Goal: Task Accomplishment & Management: Use online tool/utility

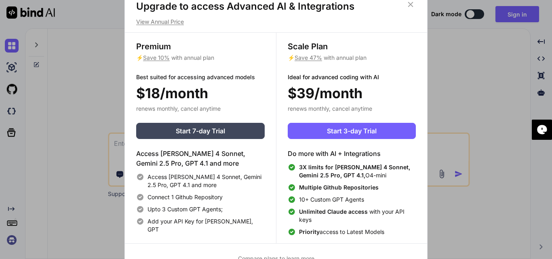
scroll to position [4, 0]
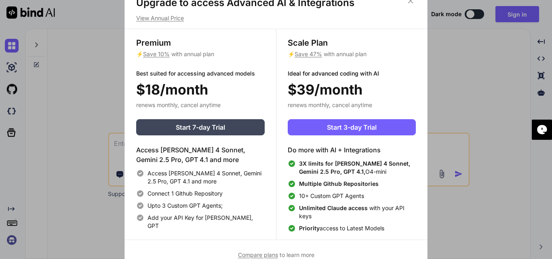
click at [84, 145] on div "Upgrade to access Advanced AI & Integrations View Annual Price Premium ⚡ Save 1…" at bounding box center [276, 129] width 552 height 259
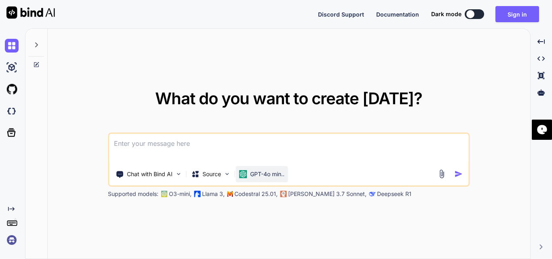
click at [271, 176] on p "GPT-4o min.." at bounding box center [267, 174] width 34 height 8
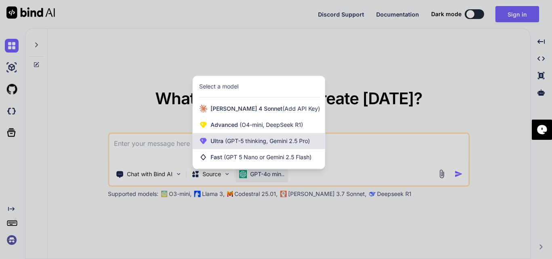
click at [253, 144] on span "(GPT-5 thinking, Gemini 2.5 Pro)" at bounding box center [267, 140] width 87 height 7
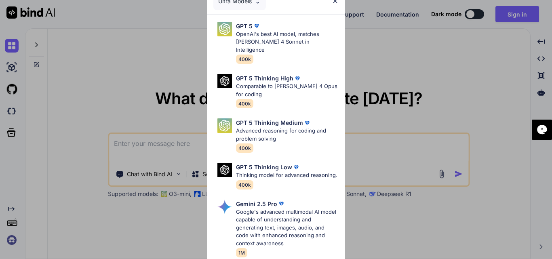
click at [138, 105] on div "Ultra Models GPT 5 OpenAI's best AI model, matches [PERSON_NAME] 4 Sonnet in In…" at bounding box center [276, 129] width 552 height 259
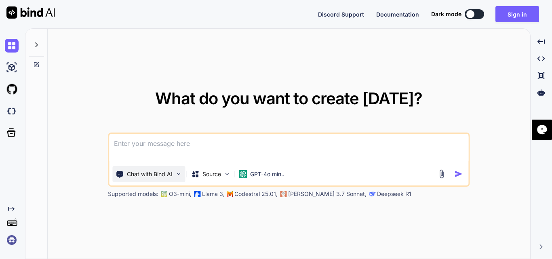
click at [180, 179] on div "Chat with Bind AI" at bounding box center [148, 174] width 73 height 16
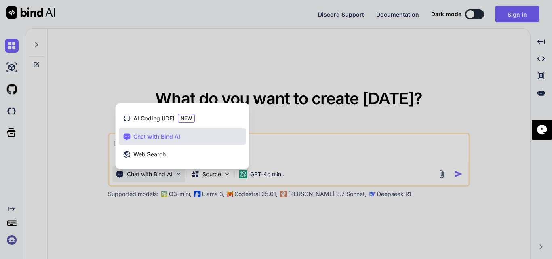
click at [168, 215] on div at bounding box center [276, 129] width 552 height 259
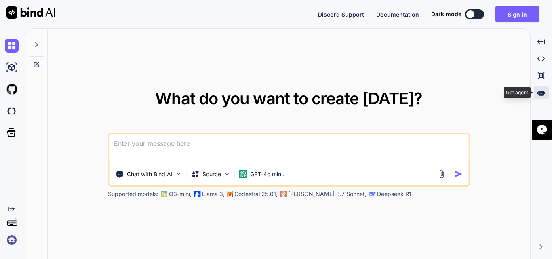
click at [543, 93] on icon at bounding box center [541, 92] width 7 height 7
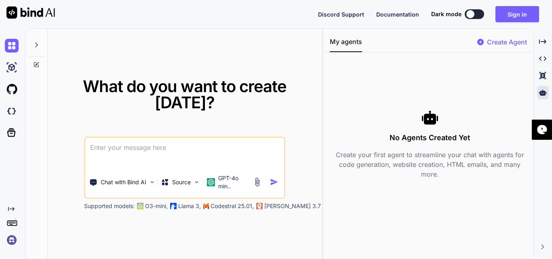
click at [502, 42] on p "Create Agent" at bounding box center [507, 42] width 40 height 10
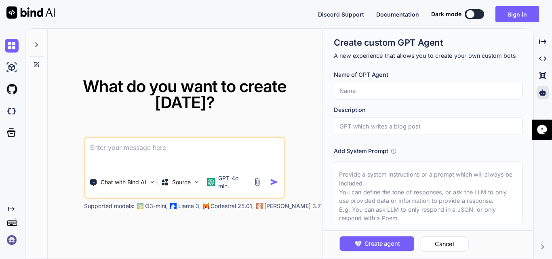
click at [372, 93] on input "text" at bounding box center [428, 91] width 189 height 18
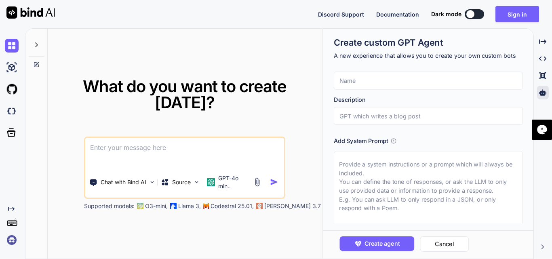
scroll to position [0, 0]
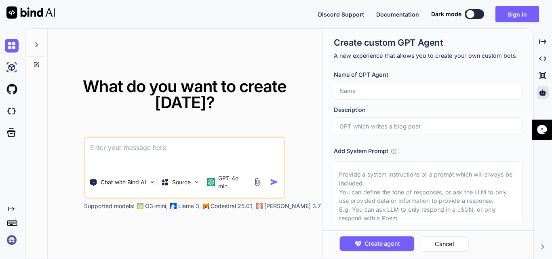
click at [477, 14] on button at bounding box center [474, 14] width 19 height 10
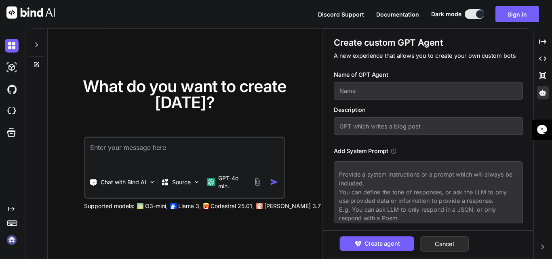
click at [470, 15] on button at bounding box center [474, 14] width 19 height 10
type textarea "x"
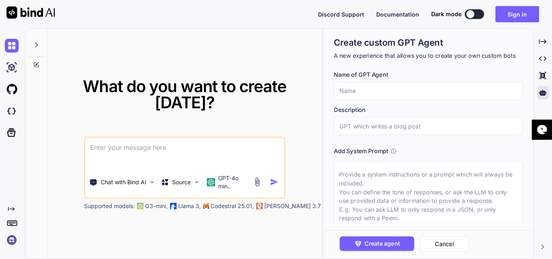
click at [365, 94] on input "text" at bounding box center [428, 91] width 189 height 18
type input "C"
type input "CC's Linkedin Assistant"
click at [369, 130] on input "text" at bounding box center [428, 126] width 189 height 18
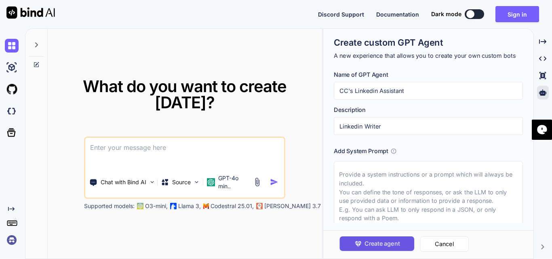
type input "Linkedin Writer"
click at [376, 245] on span "Create agent" at bounding box center [382, 243] width 35 height 9
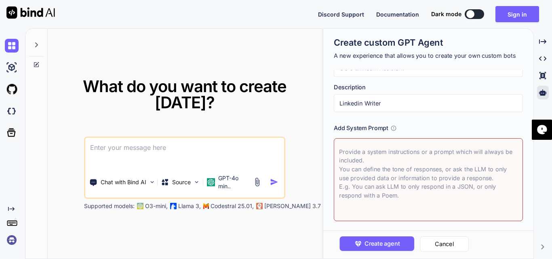
scroll to position [36, 0]
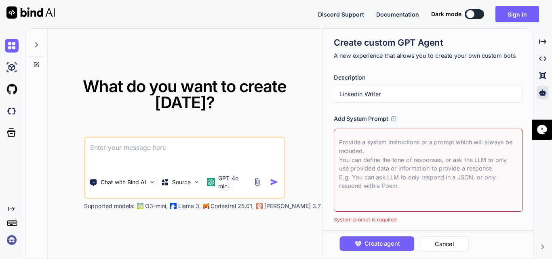
click at [351, 148] on textarea at bounding box center [428, 170] width 189 height 83
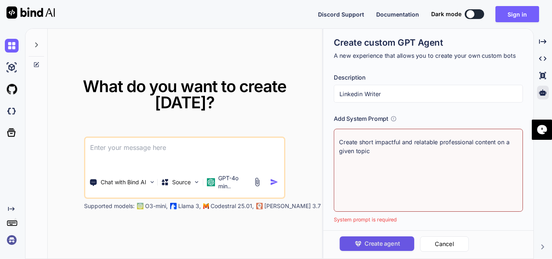
type textarea "Create short impactful and relatable professional content on a given topic"
click at [397, 242] on span "Create agent" at bounding box center [382, 243] width 35 height 9
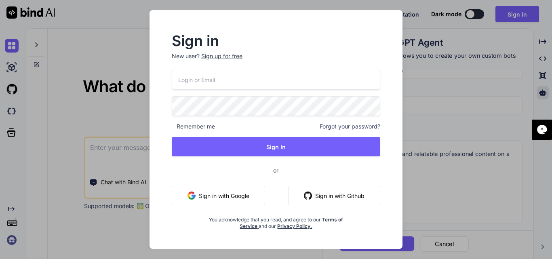
click at [214, 195] on button "Sign in with Google" at bounding box center [218, 195] width 93 height 19
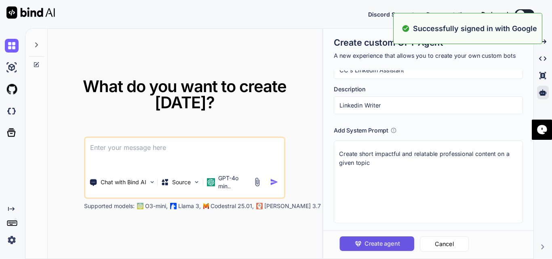
click at [385, 240] on span "Create agent" at bounding box center [382, 243] width 35 height 9
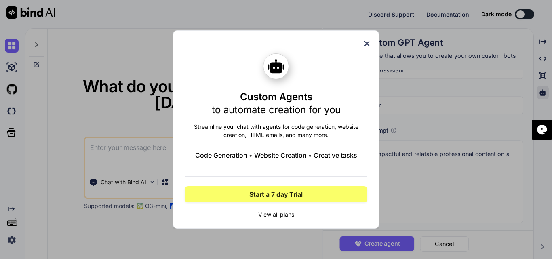
click at [365, 42] on icon at bounding box center [367, 43] width 5 height 5
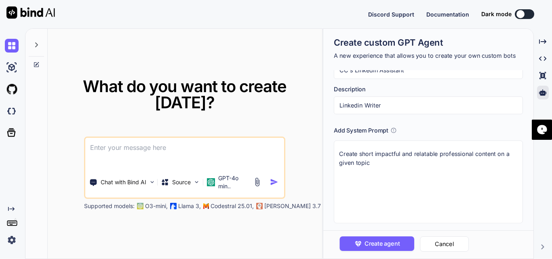
click at [394, 129] on icon at bounding box center [394, 130] width 6 height 6
